Goal: Task Accomplishment & Management: Manage account settings

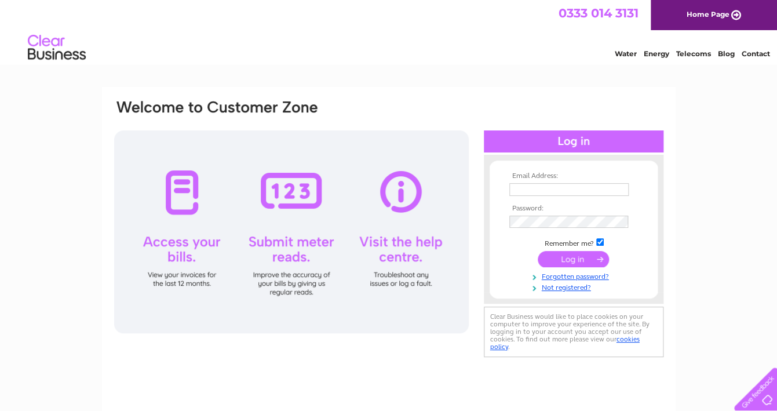
type input "beverley@sawandtooling.co.uk"
click at [570, 257] on input "submit" at bounding box center [573, 259] width 71 height 16
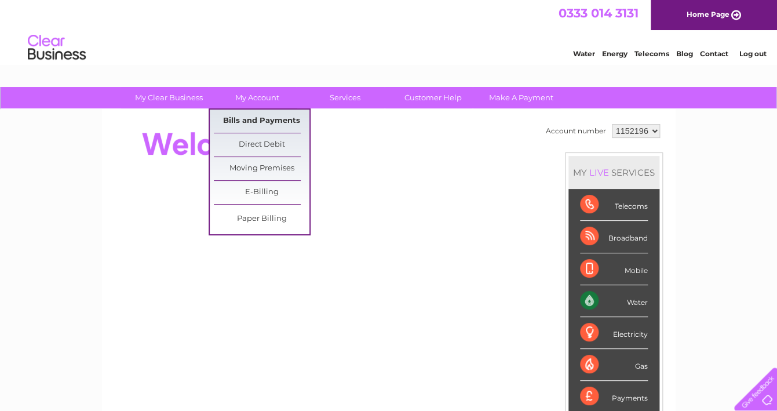
click at [250, 114] on link "Bills and Payments" at bounding box center [262, 121] width 96 height 23
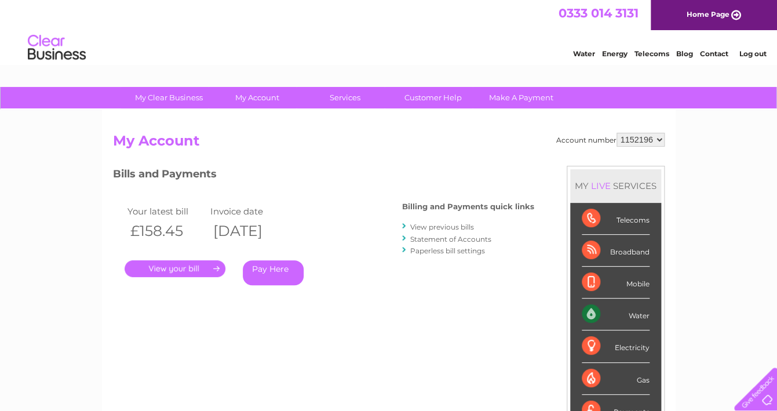
click at [168, 271] on link "." at bounding box center [175, 268] width 101 height 17
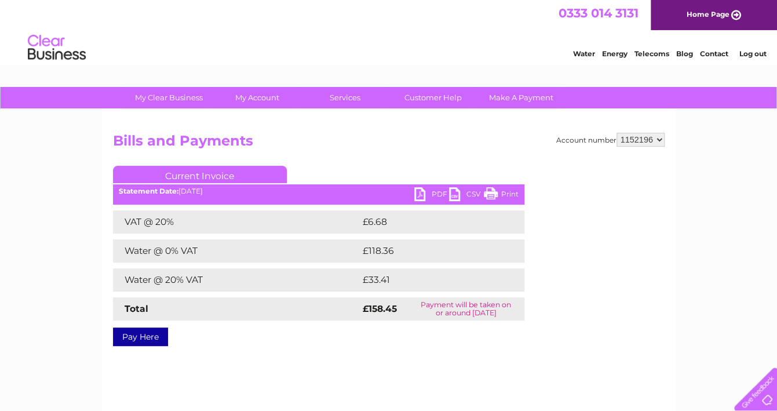
click at [431, 190] on link "PDF" at bounding box center [431, 195] width 35 height 17
